Goal: Transaction & Acquisition: Purchase product/service

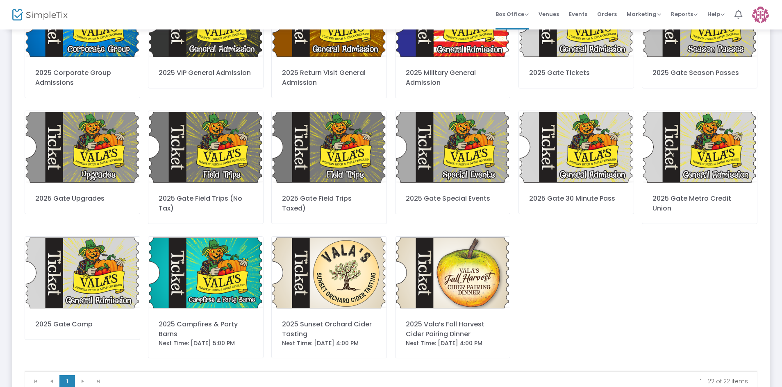
scroll to position [275, 0]
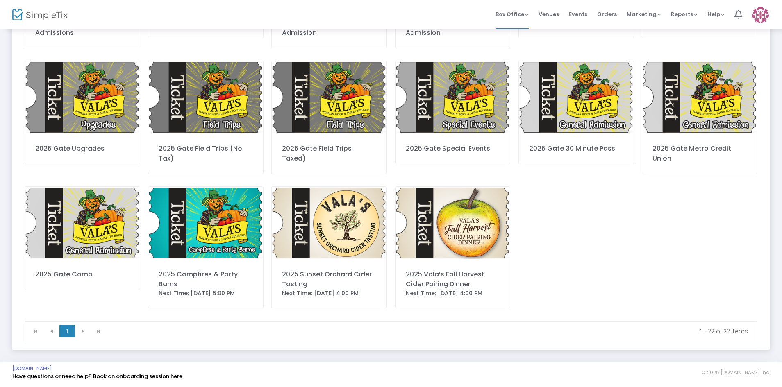
click at [206, 240] on img at bounding box center [205, 223] width 115 height 73
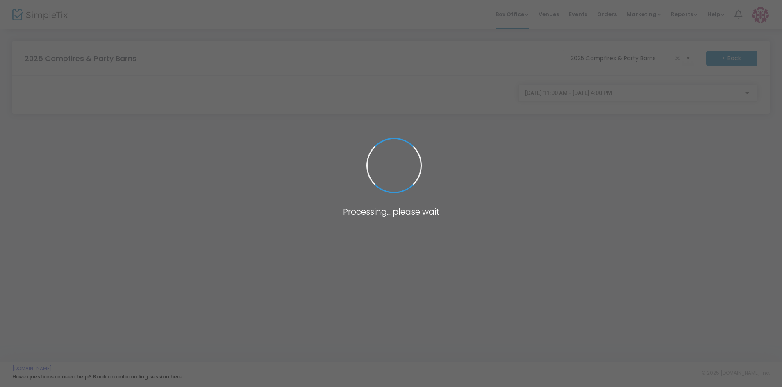
scroll to position [0, 0]
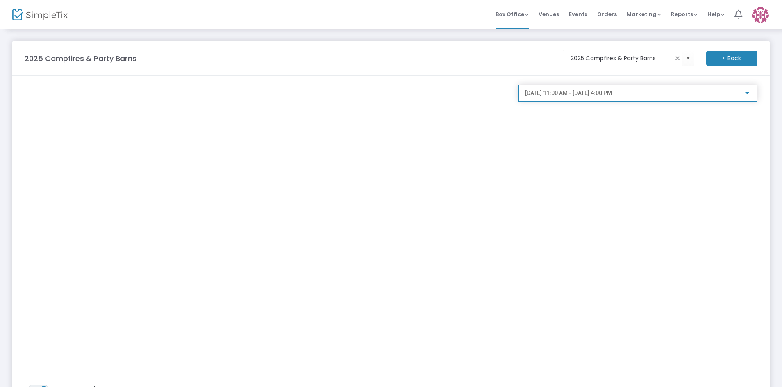
click at [746, 93] on div at bounding box center [747, 93] width 4 height 2
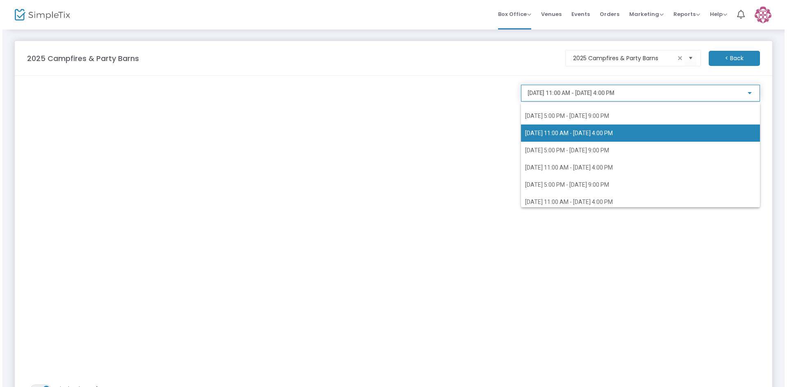
scroll to position [1033, 0]
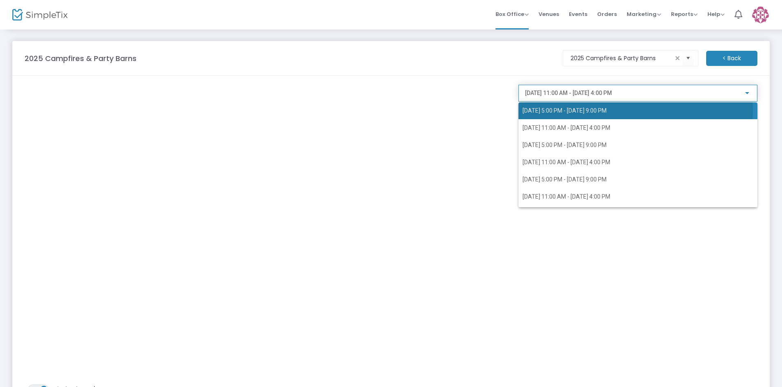
click at [601, 111] on span "10/14/2025 @ 5:00 PM - 10/14/2025 @ 9:00 PM" at bounding box center [565, 110] width 84 height 7
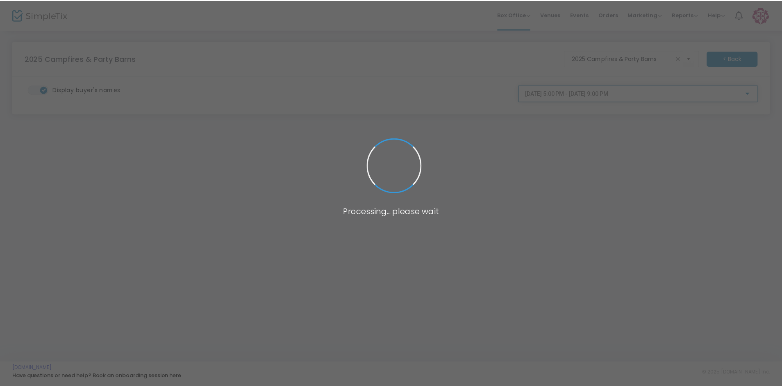
scroll to position [959, 0]
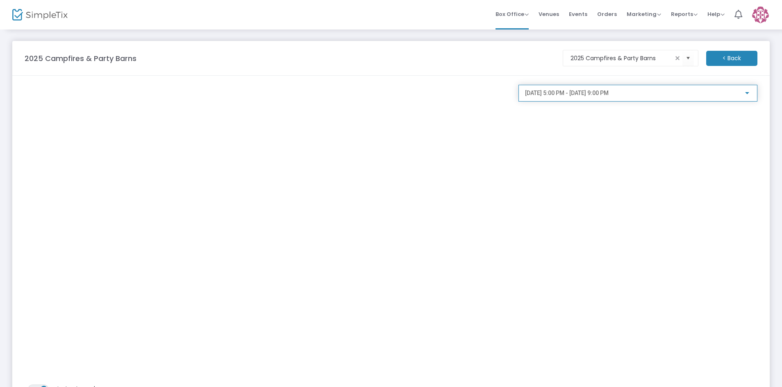
click at [747, 94] on div at bounding box center [747, 93] width 7 height 7
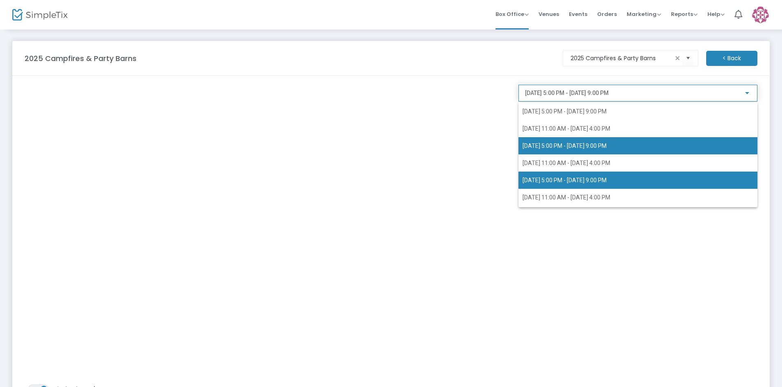
scroll to position [1017, 0]
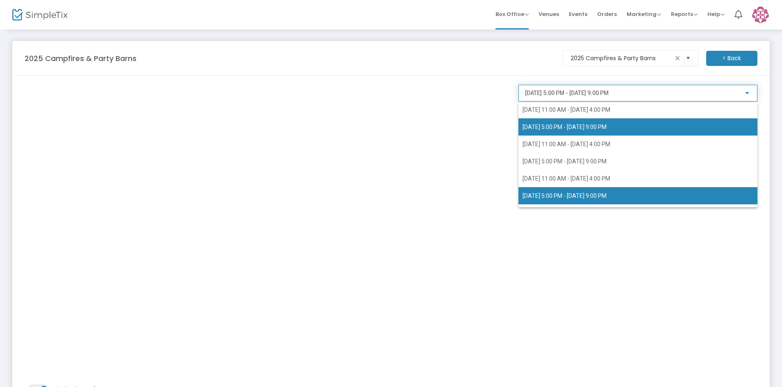
click at [587, 194] on span "10/16/2025 @ 5:00 PM - 10/16/2025 @ 9:00 PM" at bounding box center [565, 196] width 84 height 7
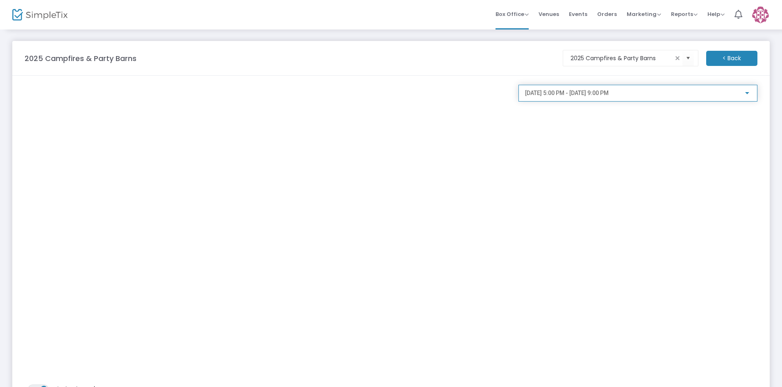
click at [747, 93] on div at bounding box center [747, 93] width 4 height 2
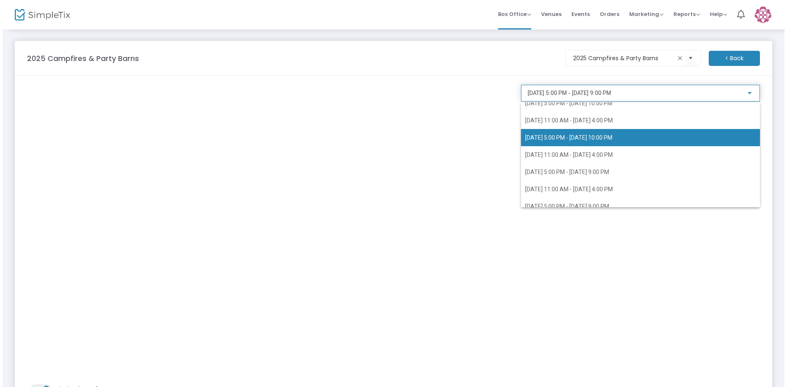
scroll to position [1146, 0]
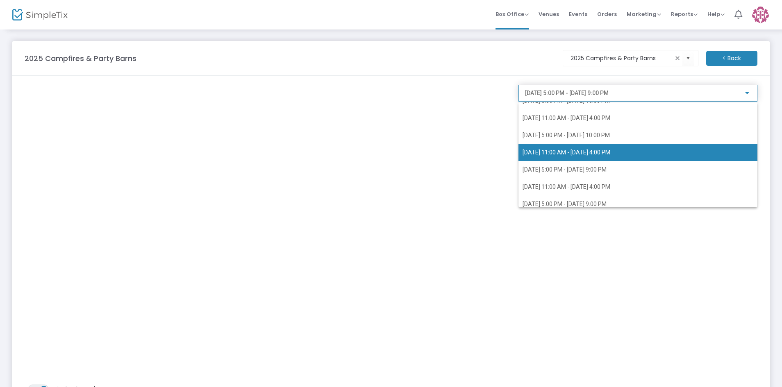
click at [590, 154] on span "10/19/2025 @ 11:00 AM - 10/19/2025 @ 4:00 PM" at bounding box center [567, 152] width 88 height 7
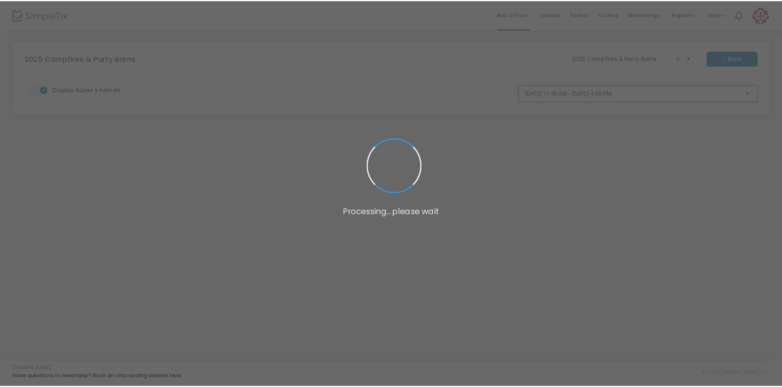
scroll to position [1103, 0]
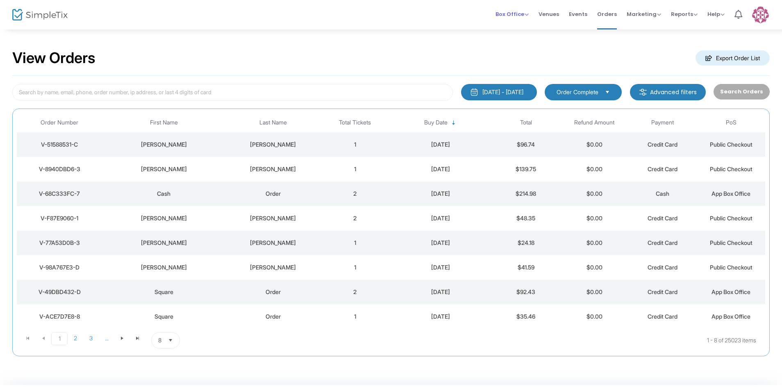
click at [518, 16] on span "Box Office" at bounding box center [512, 14] width 33 height 8
click at [517, 27] on li "Sell Tickets" at bounding box center [525, 28] width 59 height 16
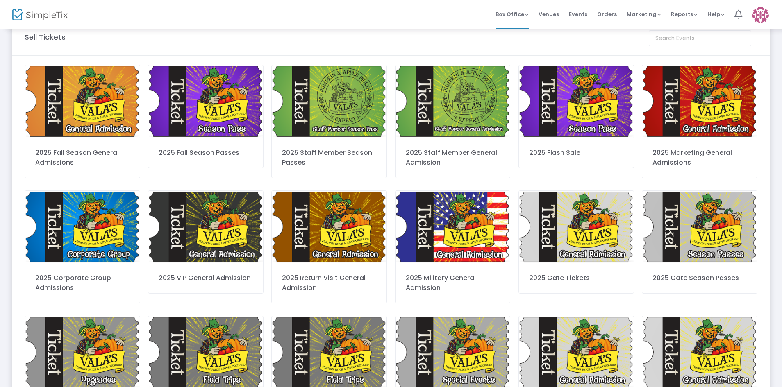
scroll to position [186, 0]
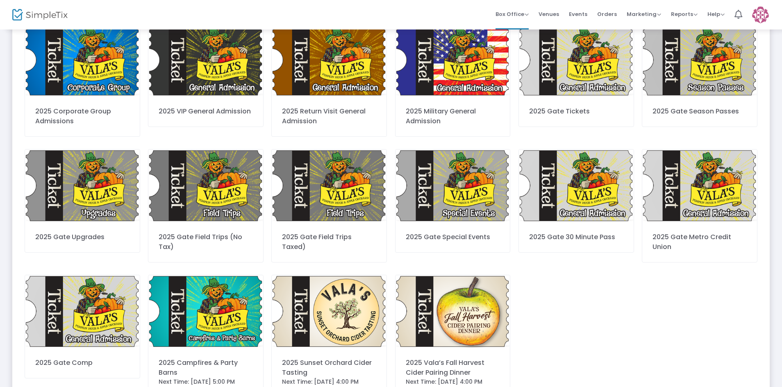
click at [227, 318] on img at bounding box center [205, 311] width 115 height 73
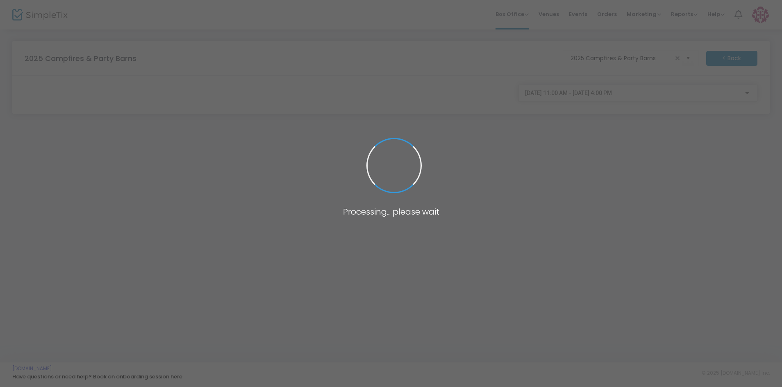
scroll to position [0, 0]
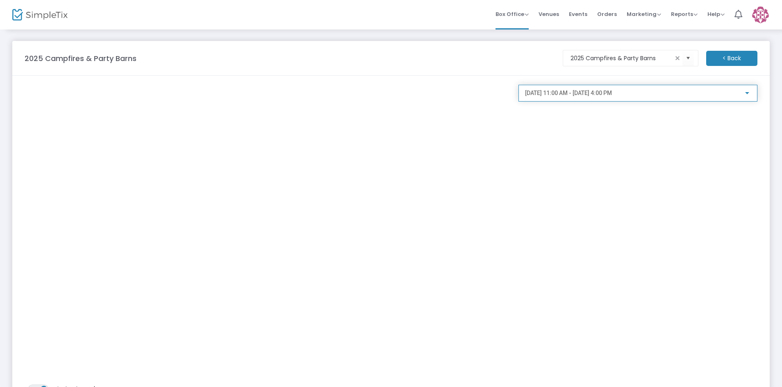
click at [748, 93] on div at bounding box center [747, 93] width 4 height 2
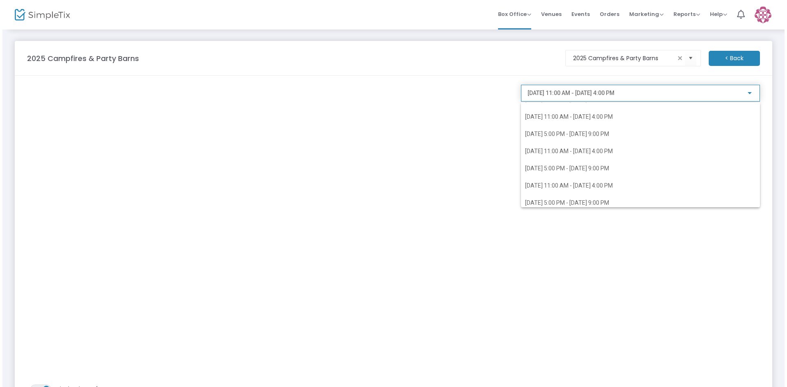
scroll to position [1183, 0]
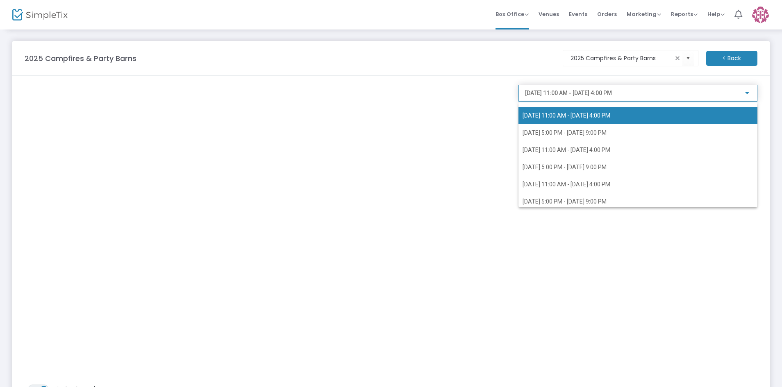
click at [583, 116] on span "[DATE] 11:00 AM - [DATE] 4:00 PM" at bounding box center [567, 115] width 88 height 7
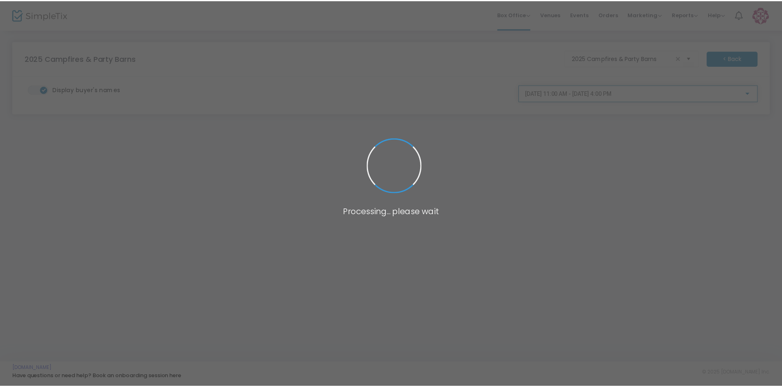
scroll to position [1103, 0]
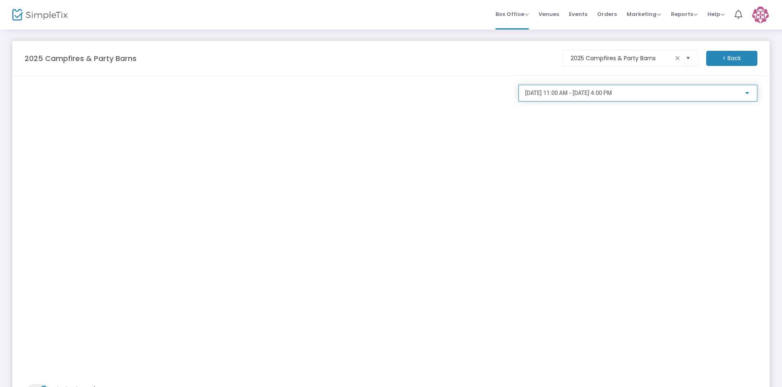
click at [747, 92] on div at bounding box center [747, 93] width 4 height 2
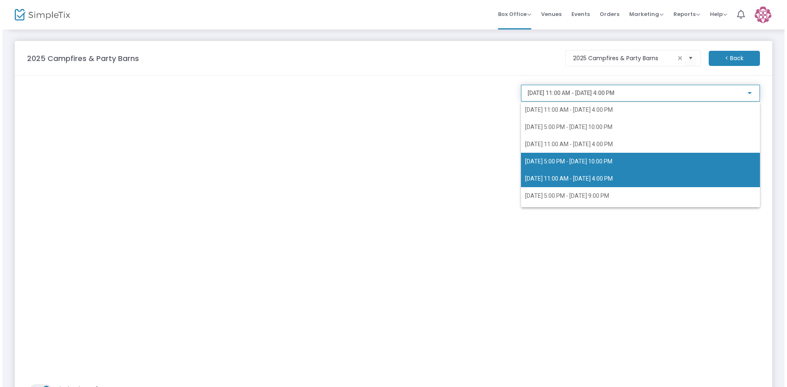
scroll to position [1123, 0]
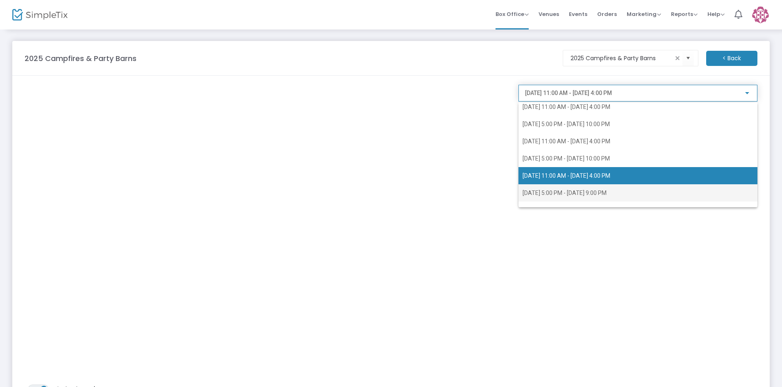
click at [551, 190] on span "[DATE] 5:00 PM - [DATE] 9:00 PM" at bounding box center [565, 193] width 84 height 7
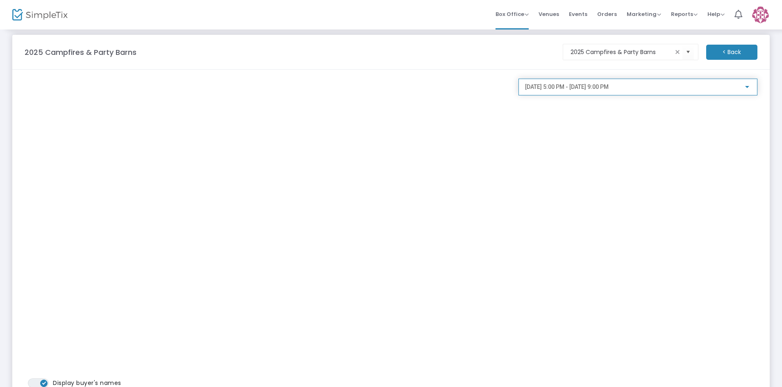
scroll to position [0, 0]
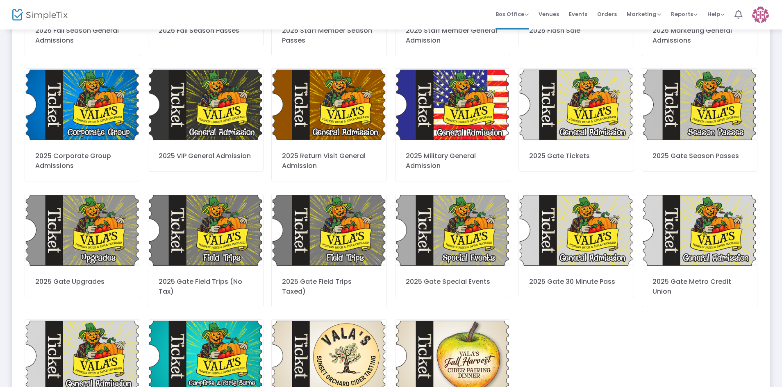
scroll to position [158, 0]
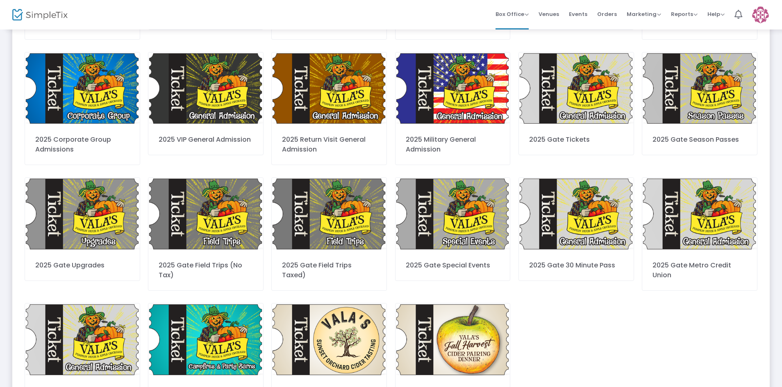
click at [216, 348] on img at bounding box center [205, 340] width 115 height 73
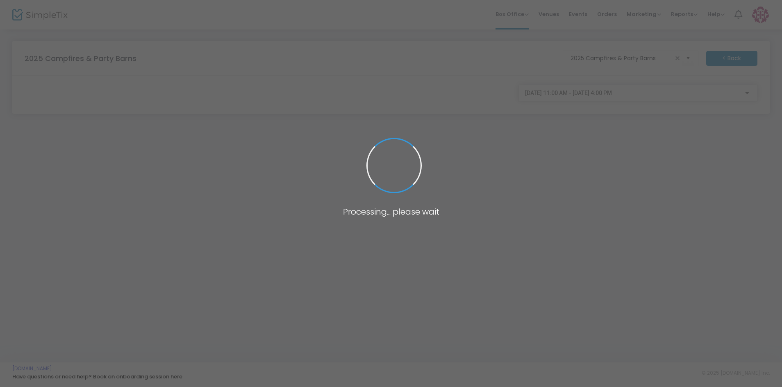
scroll to position [0, 0]
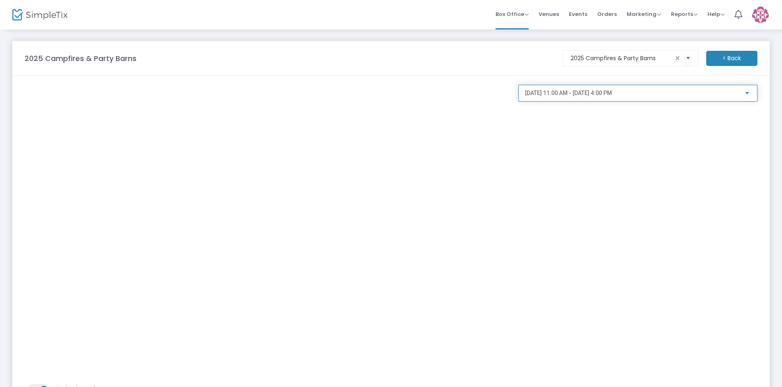
click at [748, 94] on div at bounding box center [747, 93] width 4 height 2
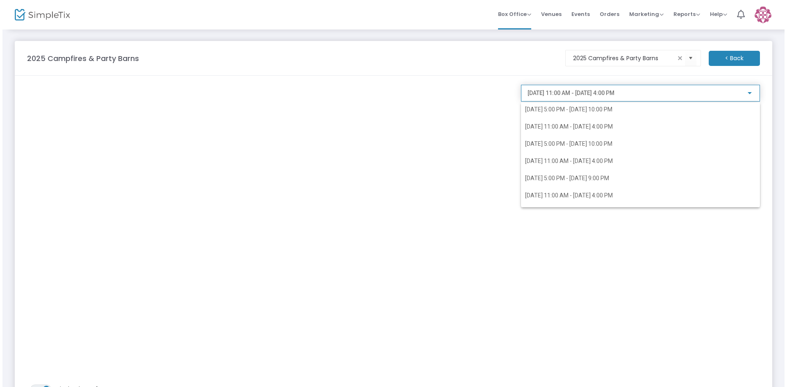
scroll to position [1117, 0]
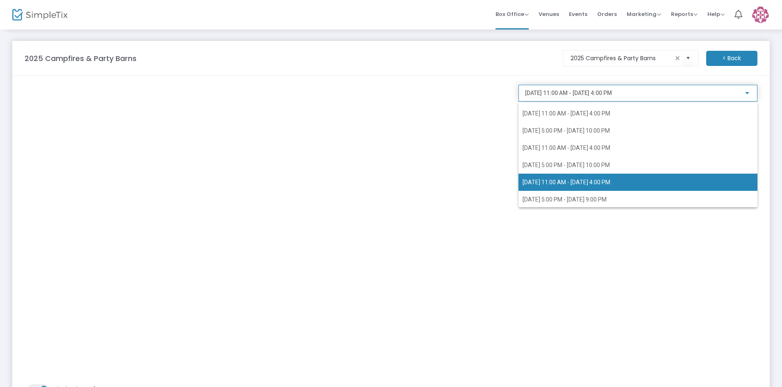
click at [584, 182] on span "[DATE] 11:00 AM - [DATE] 4:00 PM" at bounding box center [567, 182] width 88 height 7
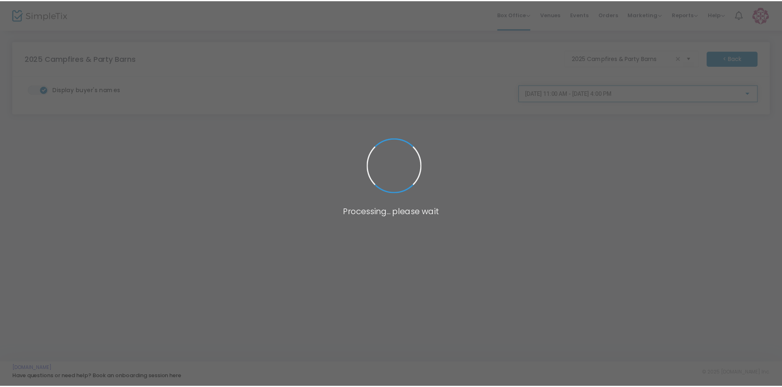
scroll to position [1103, 0]
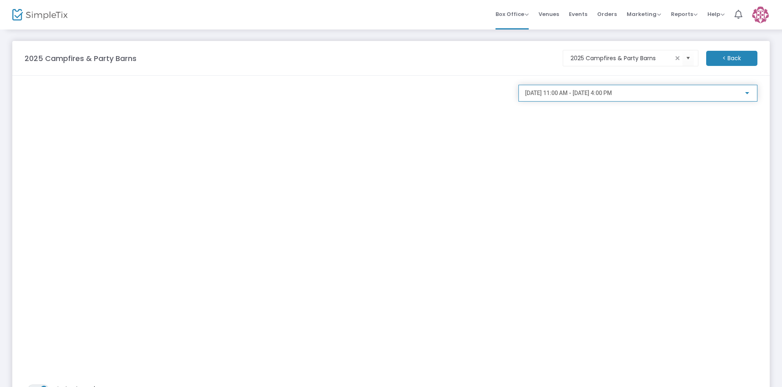
click at [748, 96] on div at bounding box center [747, 93] width 7 height 7
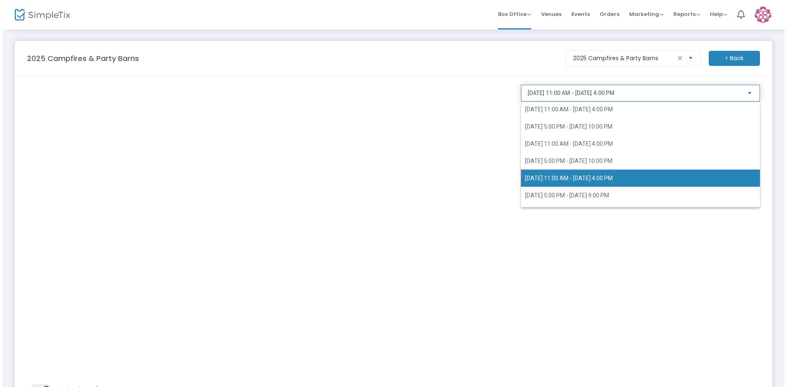
scroll to position [1121, 0]
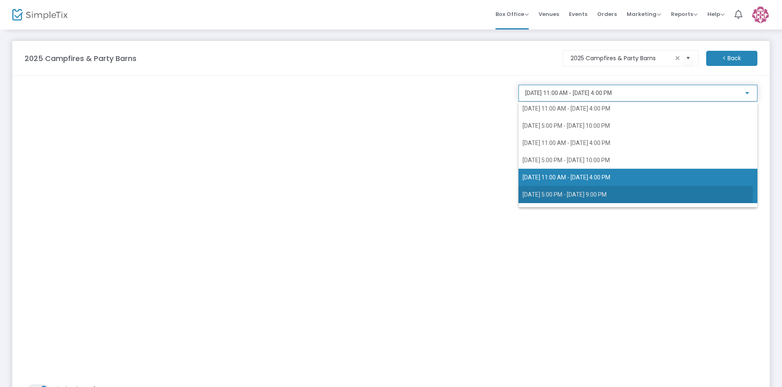
click at [575, 193] on span "10/19/2025 @ 5:00 PM - 10/19/2025 @ 9:00 PM" at bounding box center [565, 194] width 84 height 7
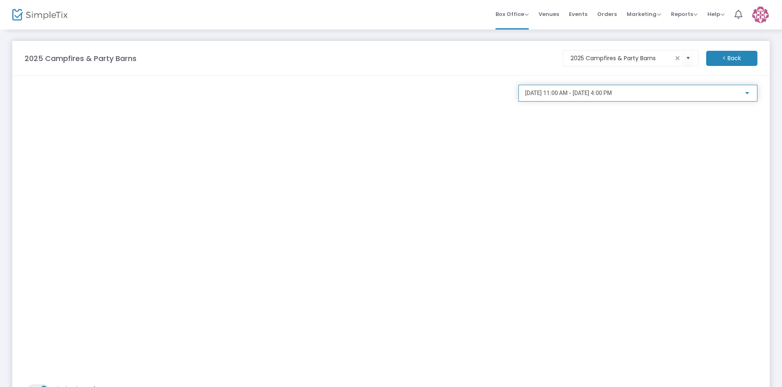
scroll to position [1119, 0]
